Goal: Transaction & Acquisition: Book appointment/travel/reservation

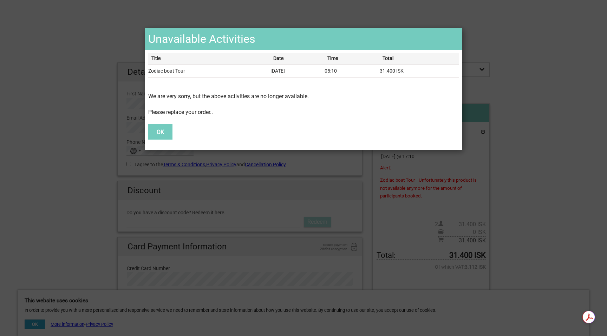
click at [162, 127] on button "OK" at bounding box center [160, 131] width 24 height 15
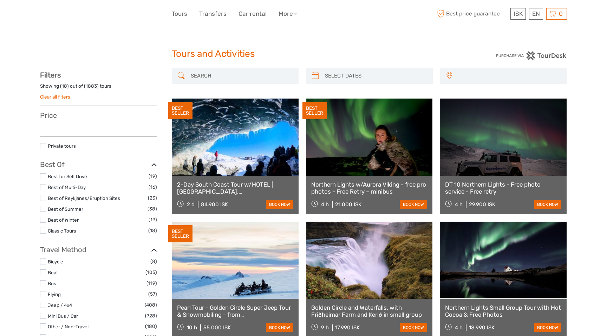
select select
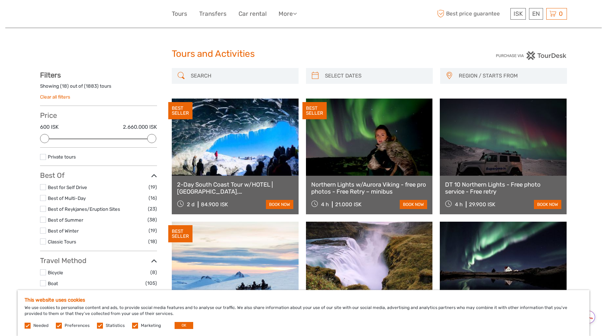
click at [251, 83] on div at bounding box center [235, 76] width 127 height 16
click at [248, 74] on input "search" at bounding box center [241, 76] width 107 height 12
click at [248, 74] on input "zodiac" at bounding box center [241, 76] width 107 height 12
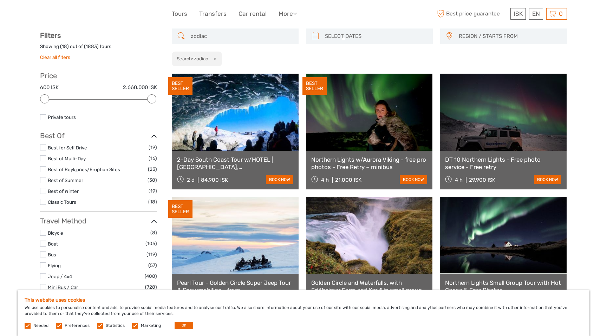
scroll to position [40, 0]
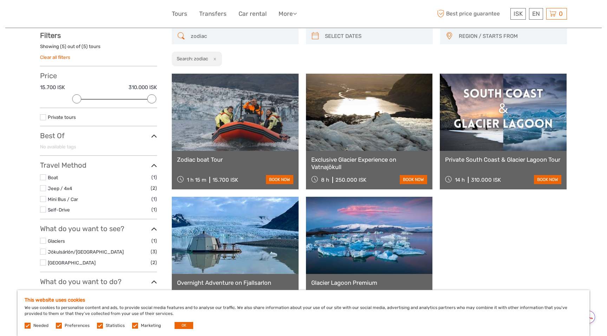
type input "zodiac"
click at [237, 113] on link at bounding box center [235, 112] width 127 height 77
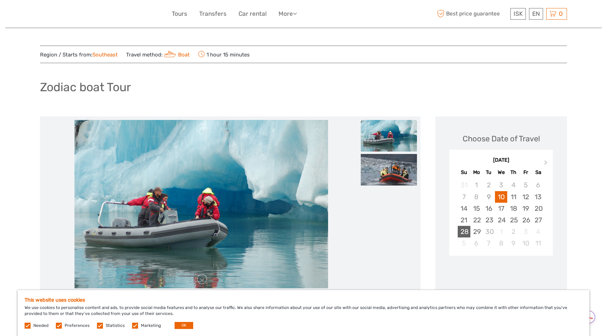
click at [464, 228] on div "28" at bounding box center [464, 232] width 12 height 12
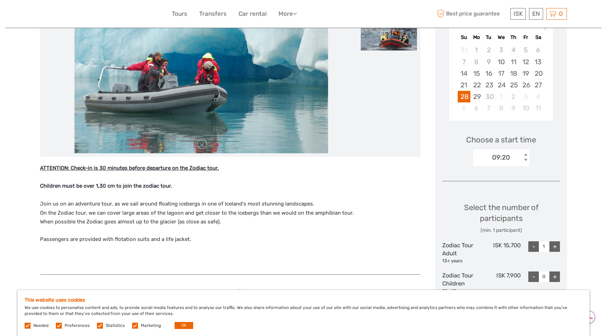
scroll to position [138, 0]
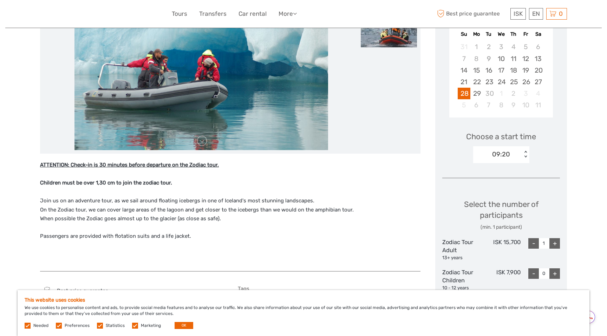
click at [492, 160] on div "09:20 < >" at bounding box center [501, 154] width 56 height 17
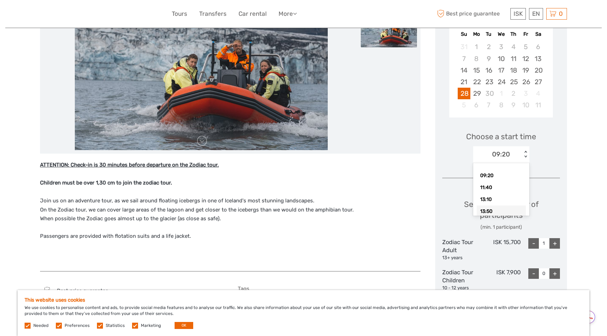
click at [489, 214] on div "13:50" at bounding box center [501, 212] width 49 height 12
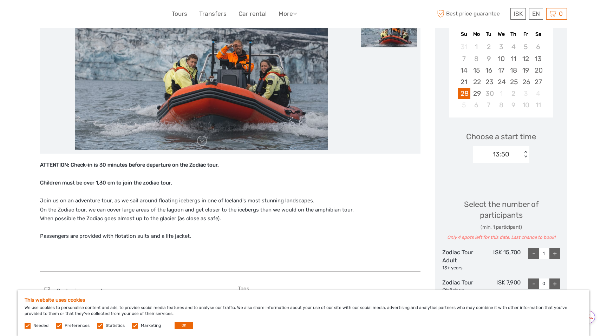
click at [502, 159] on div "13:50" at bounding box center [501, 154] width 17 height 9
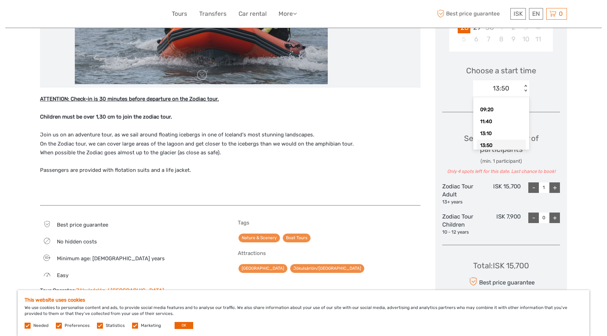
scroll to position [214, 0]
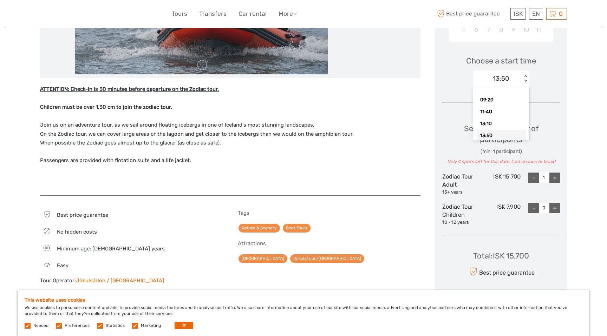
click at [405, 156] on p "Passengers are provided with flotation suits and a life jacket." at bounding box center [230, 160] width 380 height 9
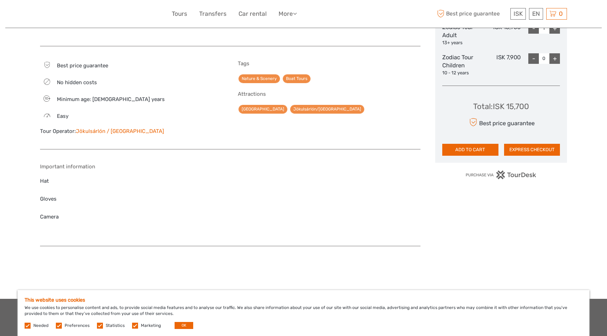
scroll to position [363, 0]
